Goal: Navigation & Orientation: Find specific page/section

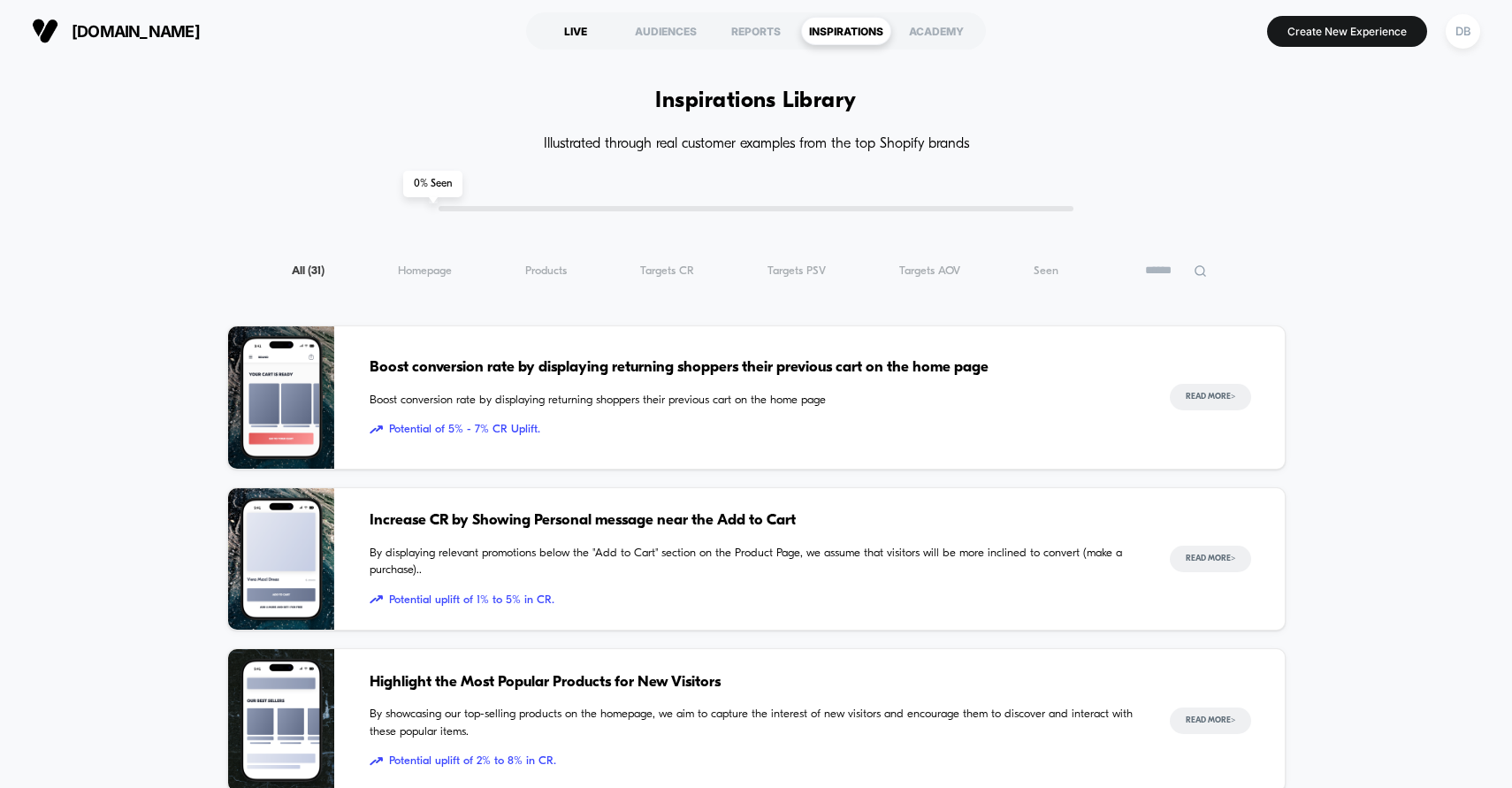
click at [594, 30] on div "LIVE" at bounding box center [575, 31] width 90 height 28
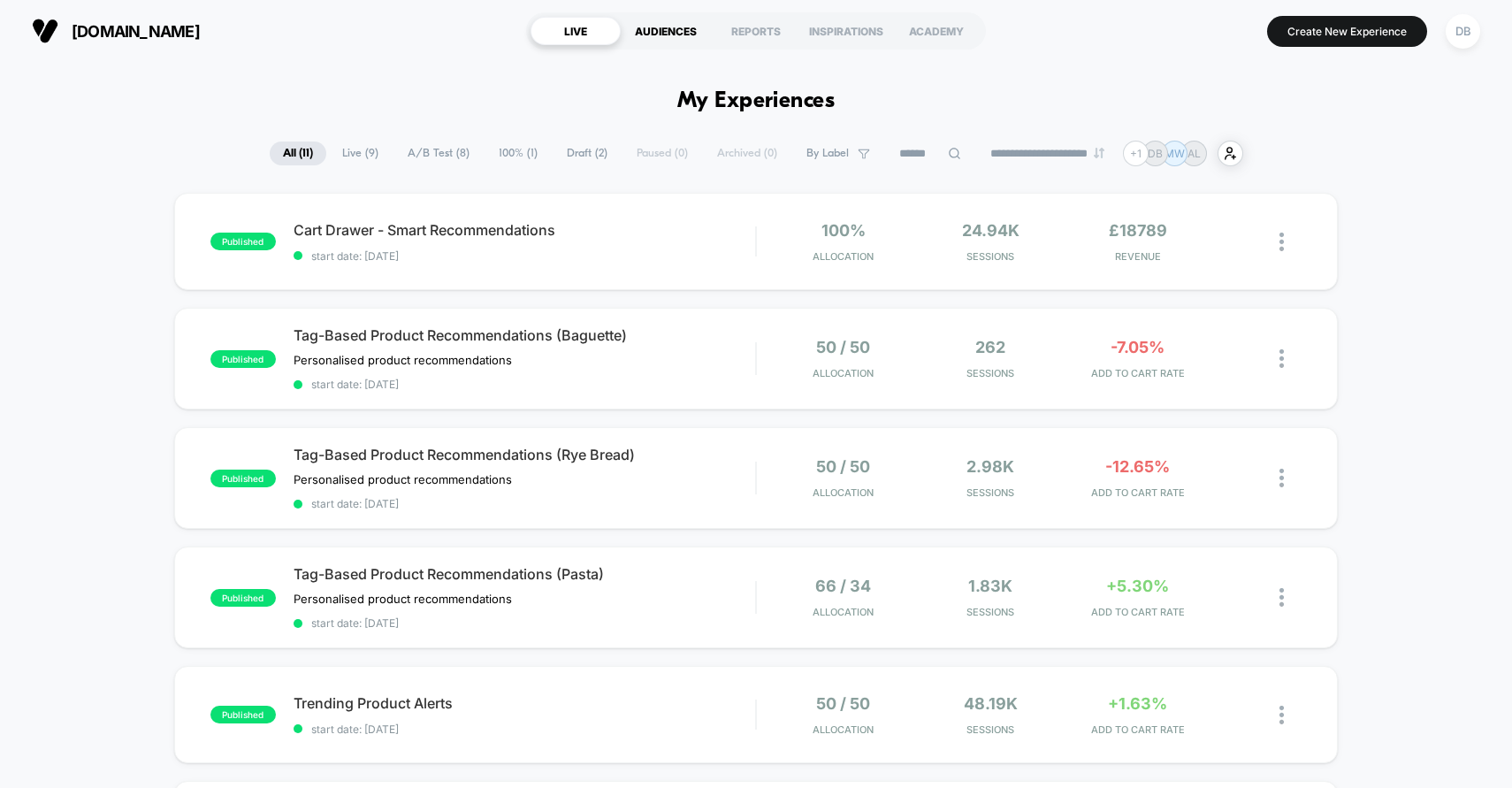
click at [656, 43] on div "AUDIENCES" at bounding box center [665, 31] width 90 height 28
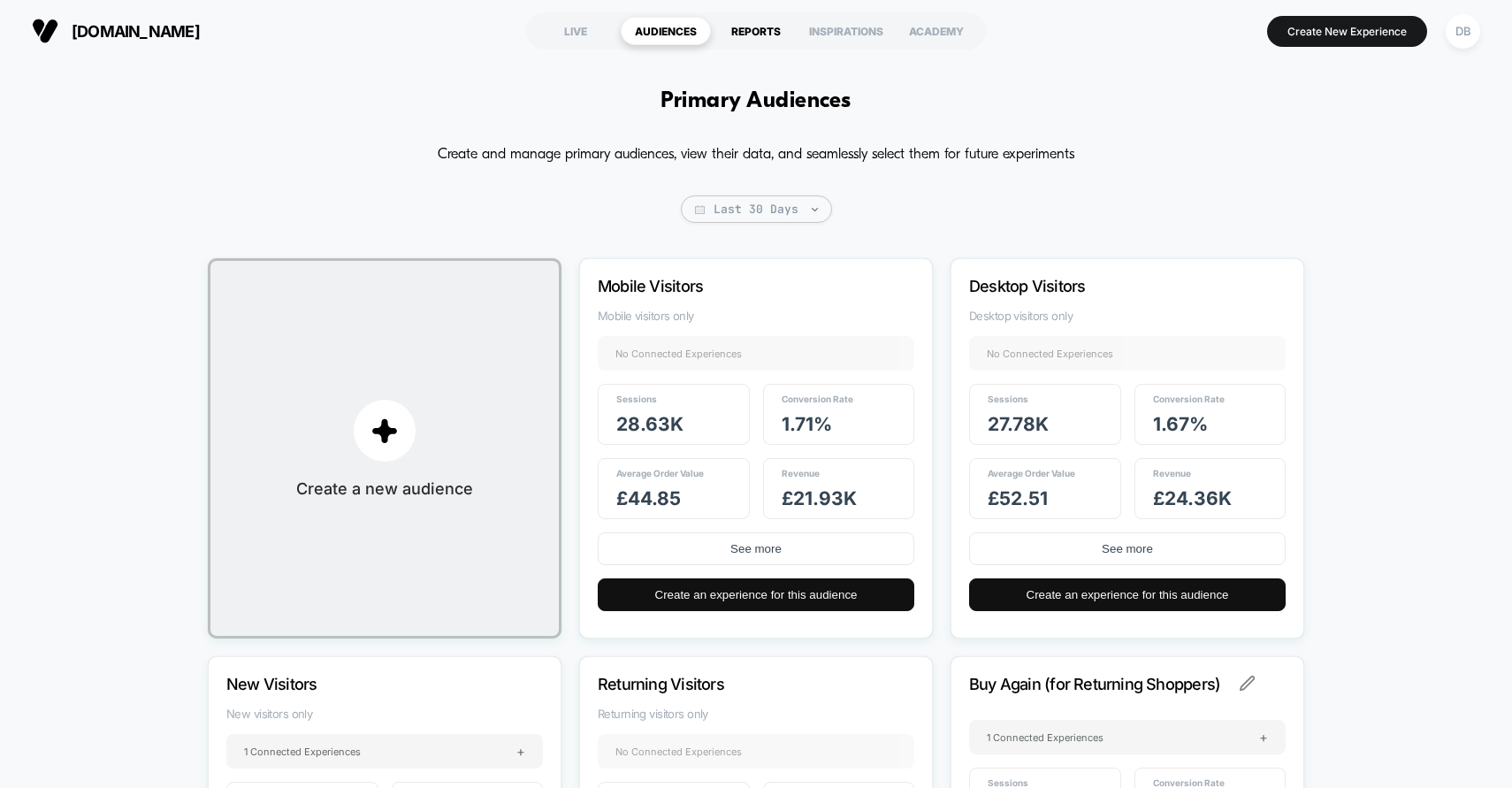
click at [739, 37] on div "REPORTS" at bounding box center [756, 31] width 90 height 28
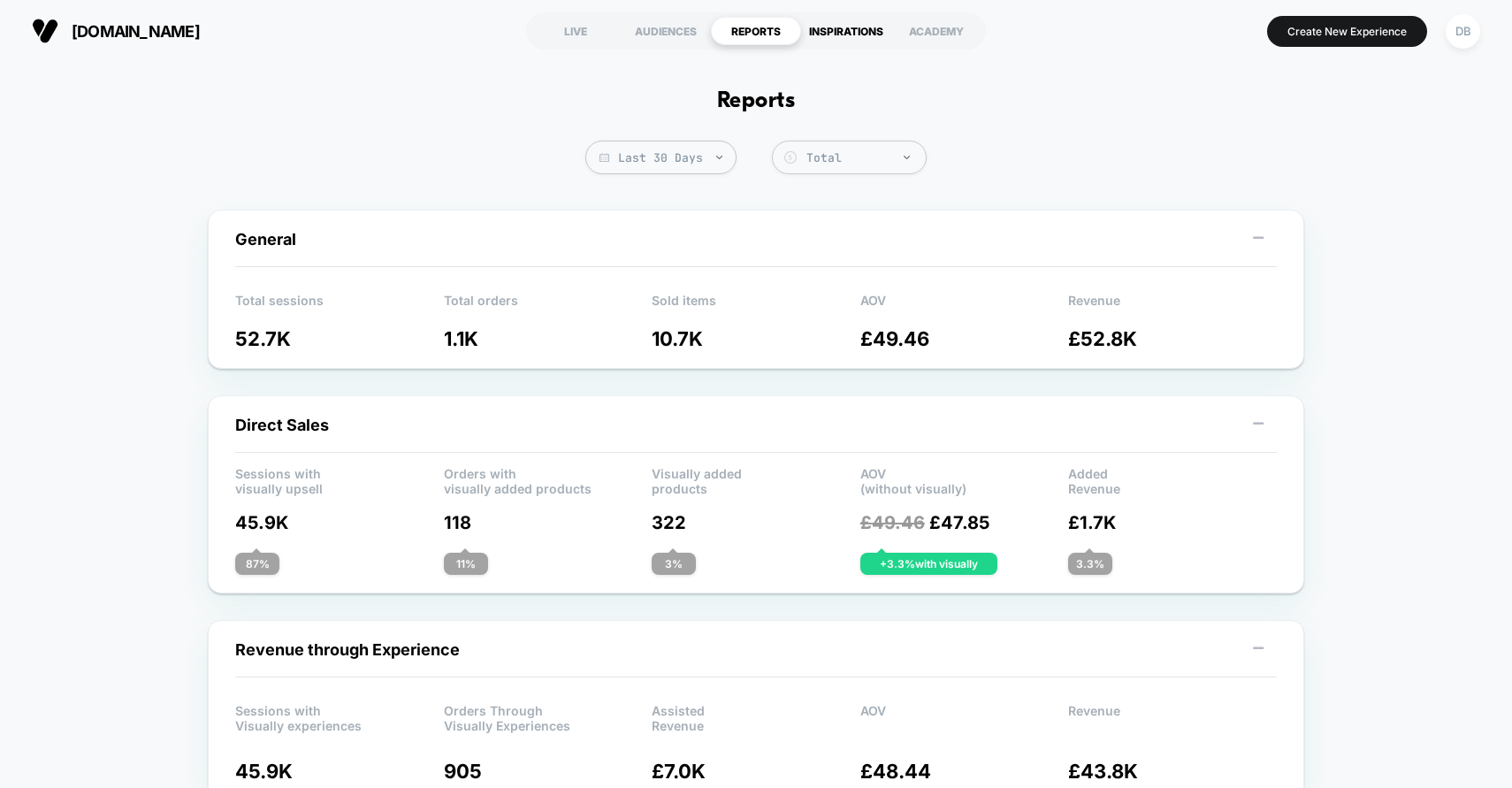
click at [858, 37] on div "INSPIRATIONS" at bounding box center [846, 31] width 90 height 28
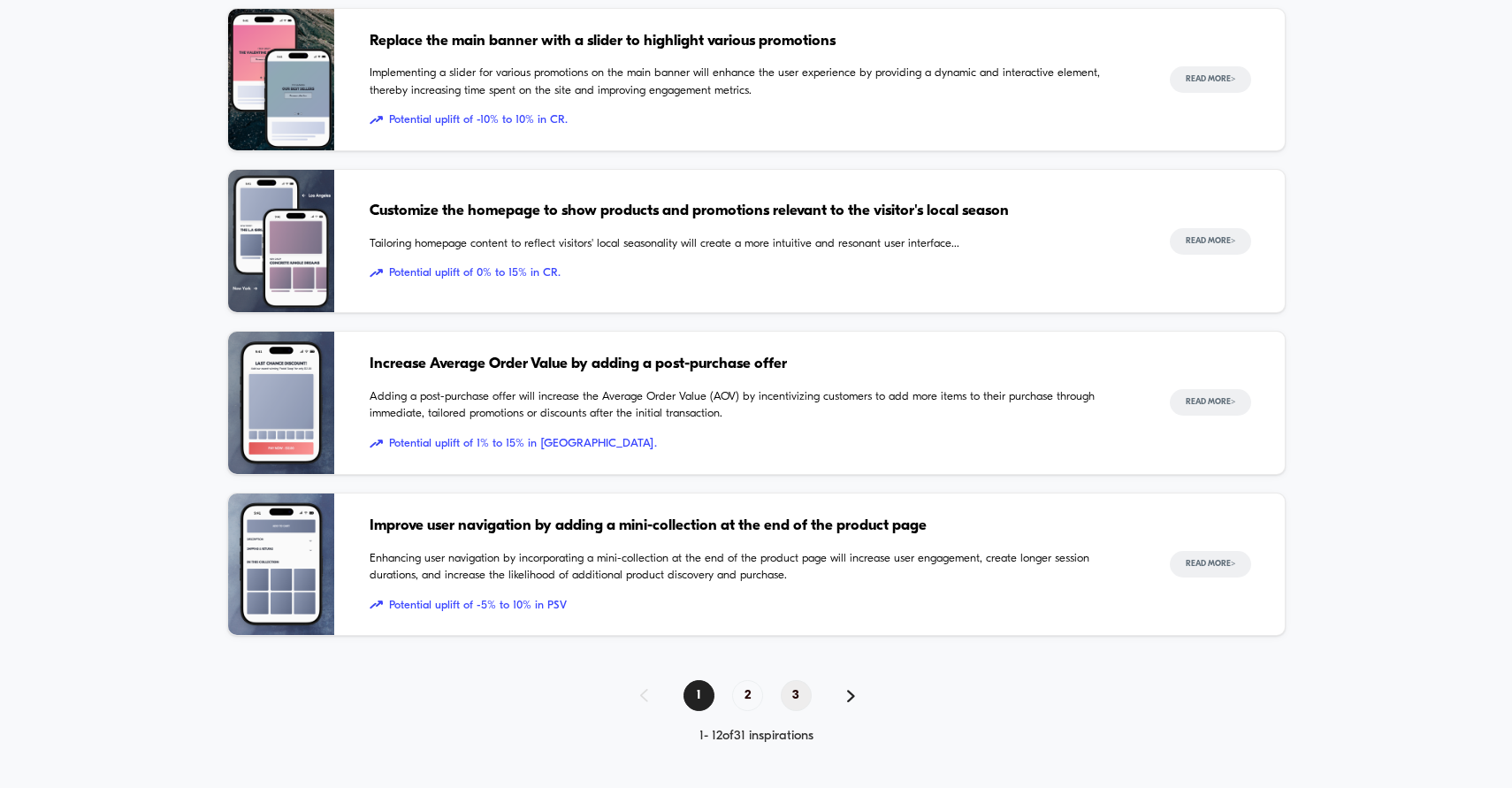
click at [796, 694] on span "3" at bounding box center [795, 695] width 31 height 31
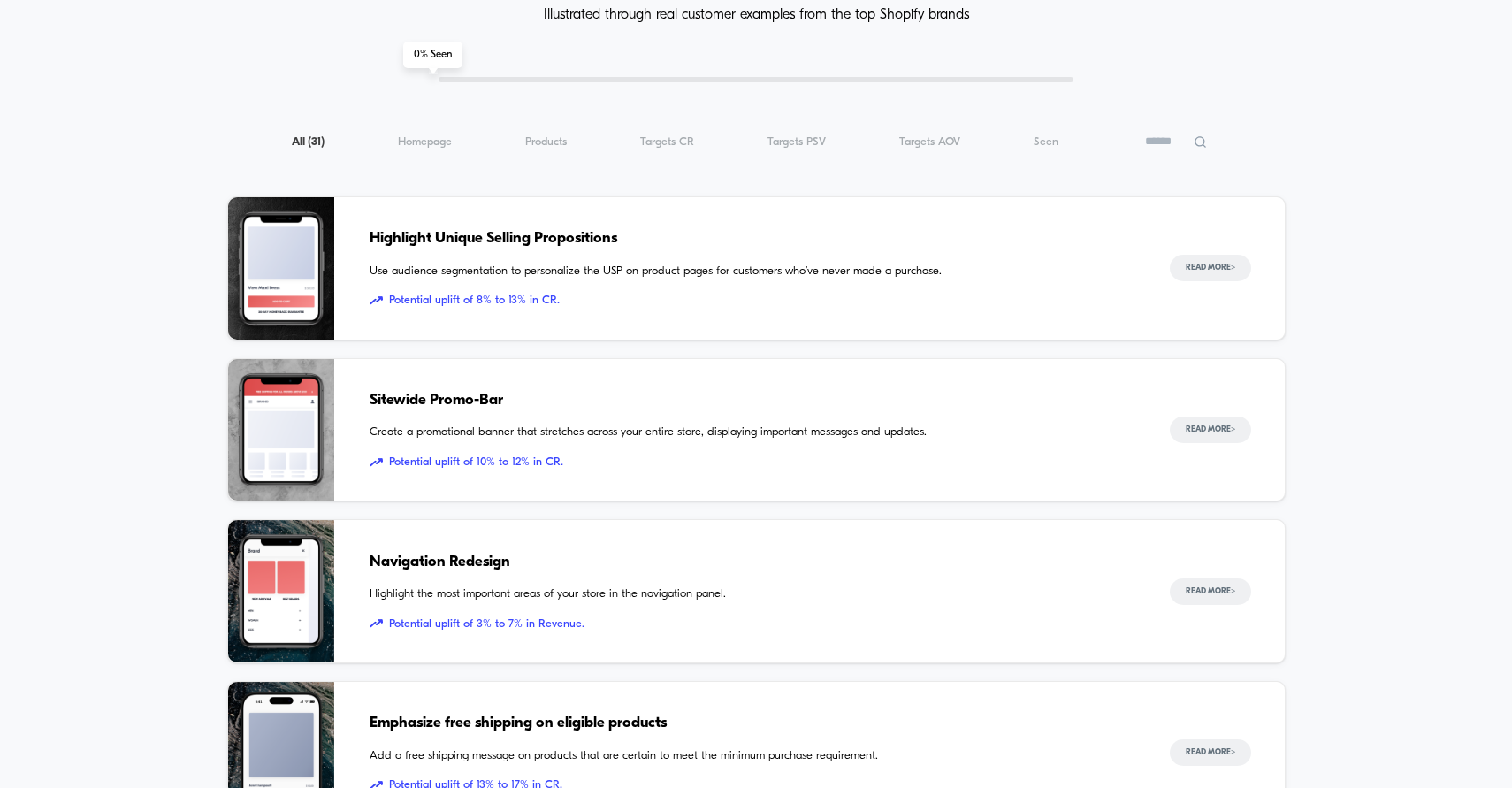
scroll to position [101, 0]
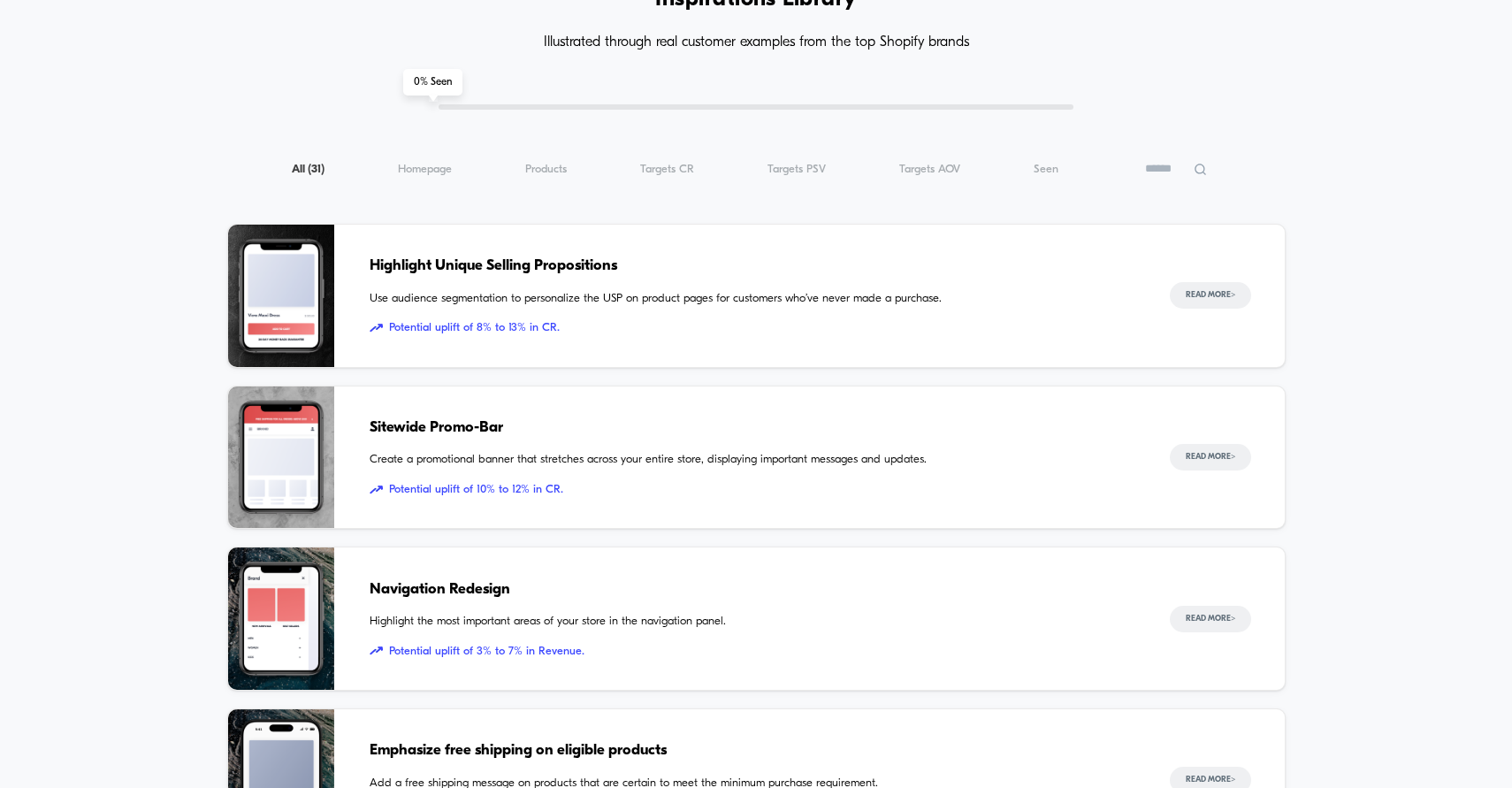
click at [540, 440] on div "Sitewide Promo-Bar Create a promotional banner that stretches across your entir…" at bounding box center [752, 457] width 765 height 142
